Goal: Task Accomplishment & Management: Manage account settings

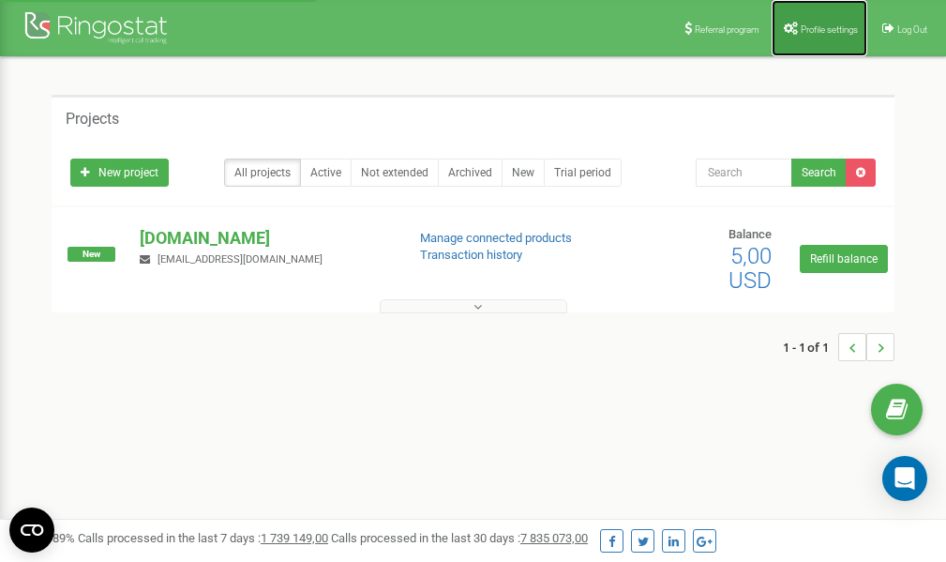
click at [823, 33] on span "Profile settings" at bounding box center [829, 29] width 57 height 10
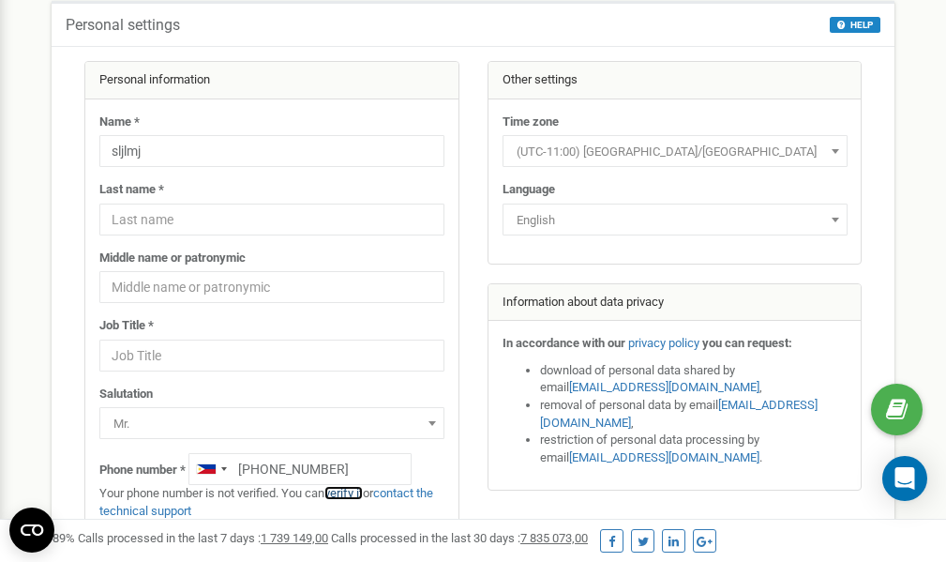
click at [348, 492] on link "verify it" at bounding box center [344, 493] width 38 height 14
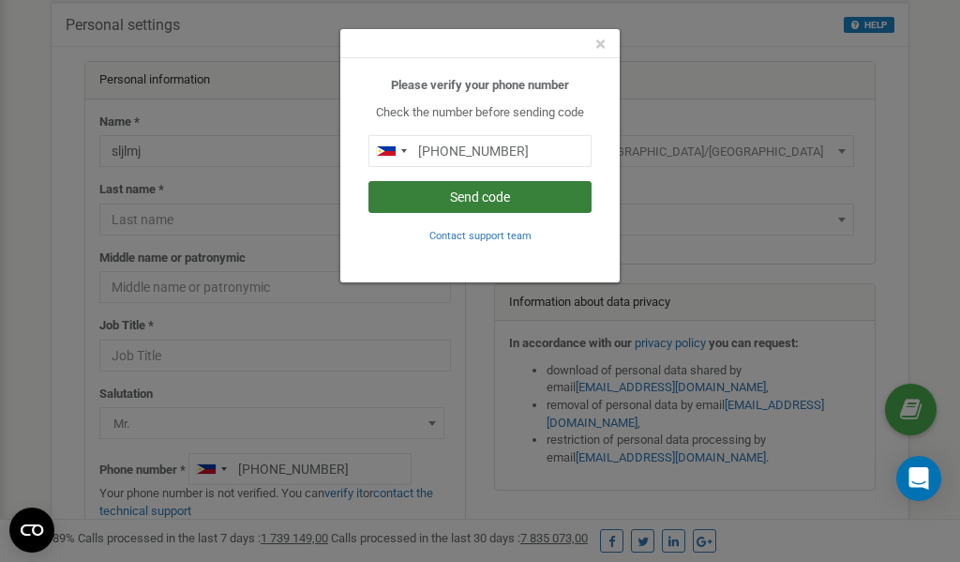
click at [482, 198] on button "Send code" at bounding box center [480, 197] width 223 height 32
